Goal: Task Accomplishment & Management: Use online tool/utility

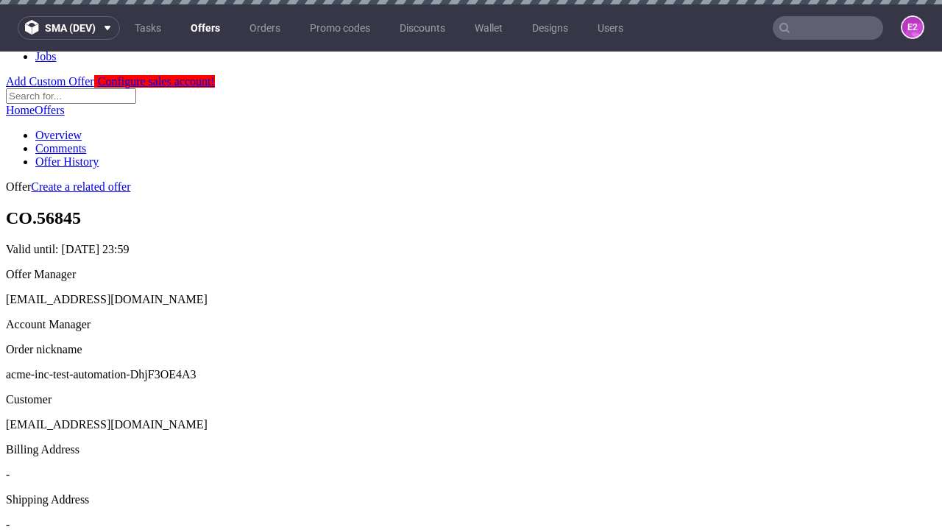
scroll to position [4, 0]
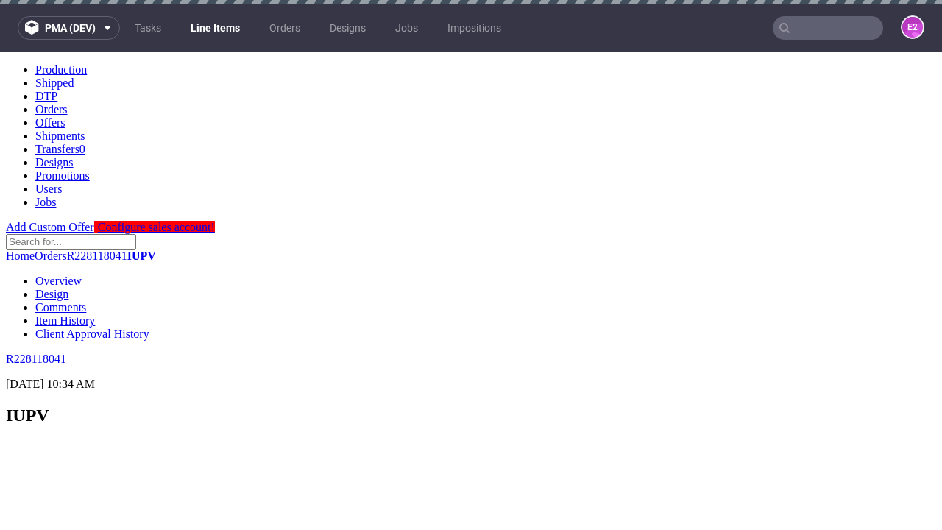
scroll to position [2380, 0]
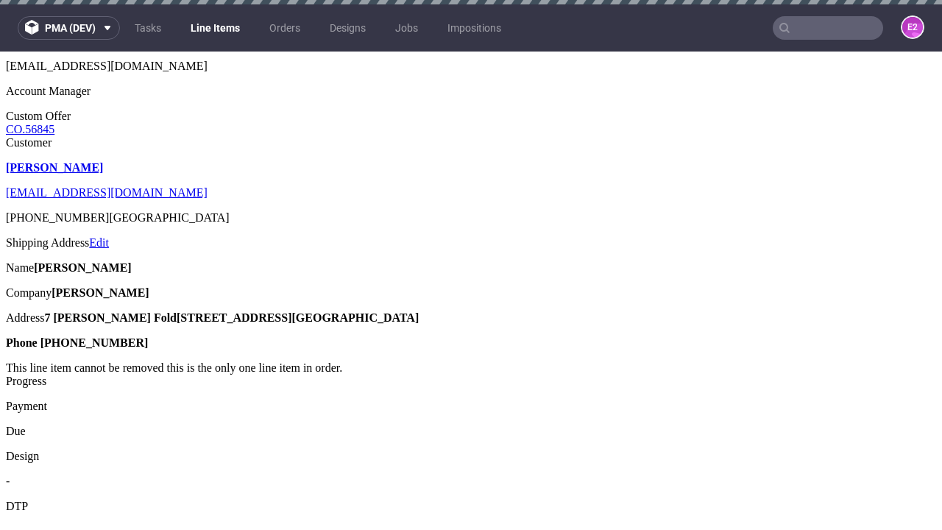
select select "accepted"
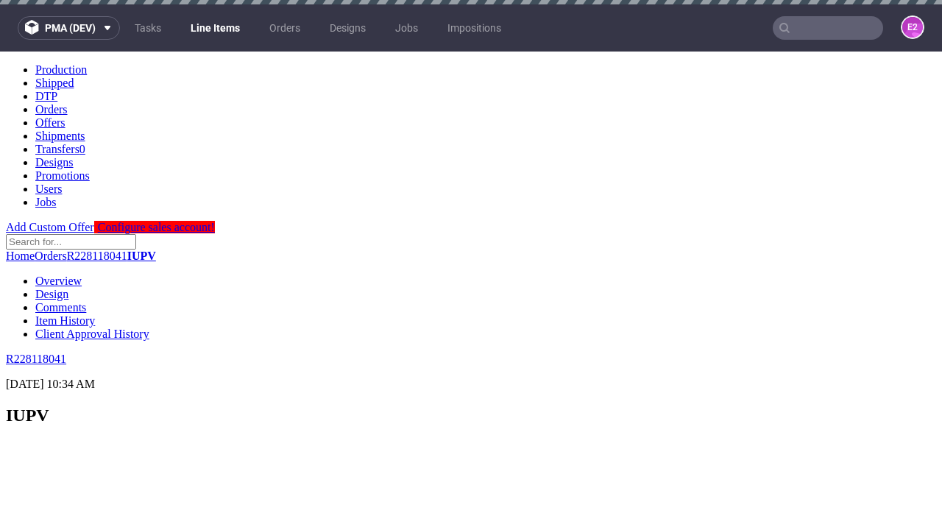
select select "received"
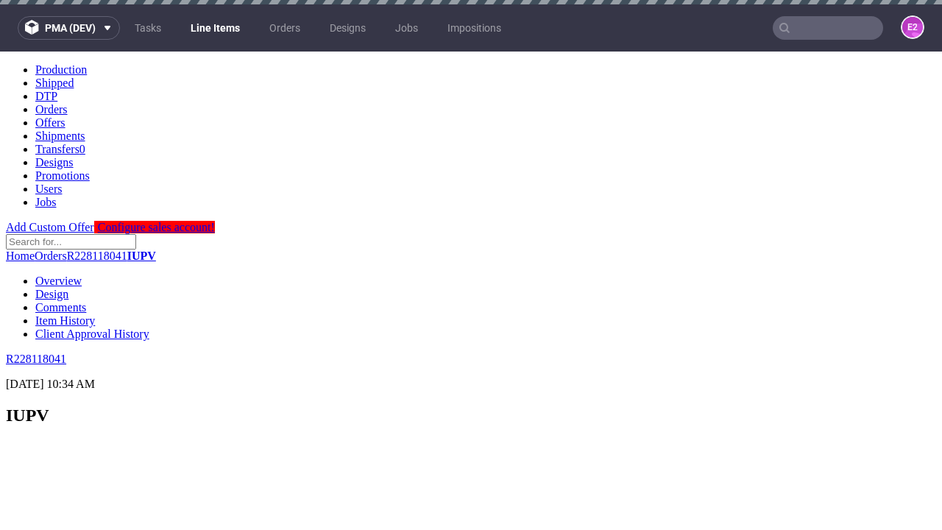
select select "accepted_dtp_issue_reprint"
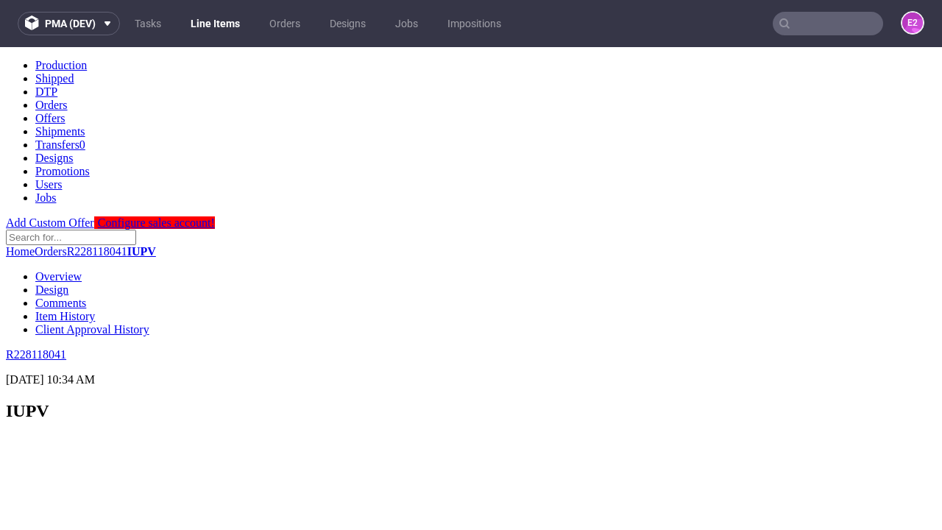
scroll to position [2435, 0]
